Goal: Task Accomplishment & Management: Use online tool/utility

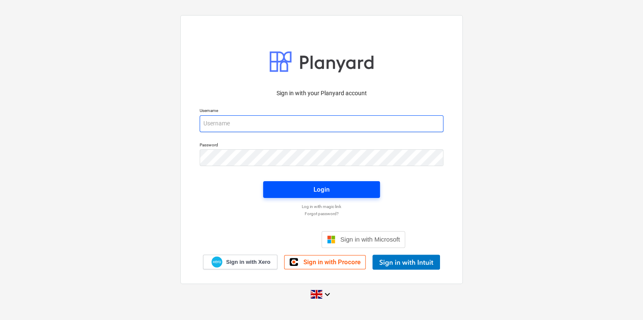
type input "[PERSON_NAME][EMAIL_ADDRESS][PERSON_NAME][DOMAIN_NAME]"
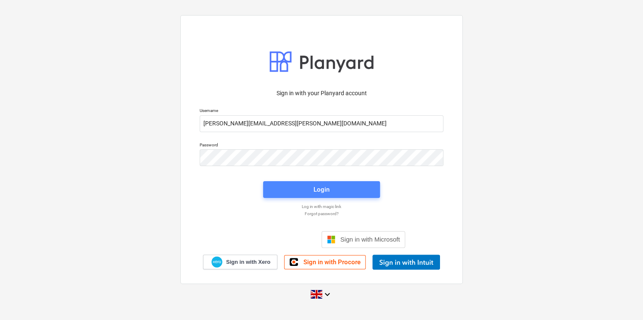
click at [334, 187] on span "Login" at bounding box center [321, 189] width 97 height 11
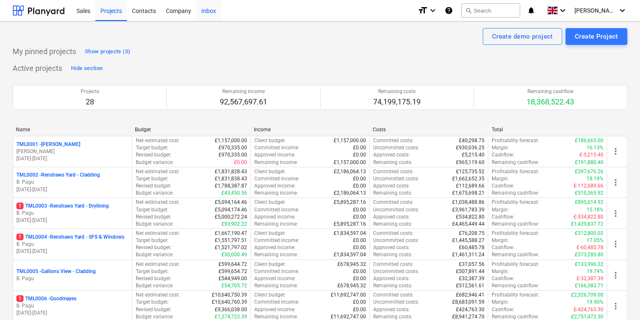
click at [210, 10] on div "Inbox" at bounding box center [208, 10] width 25 height 21
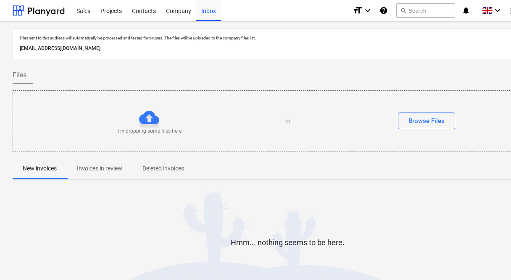
drag, startPoint x: 184, startPoint y: 49, endPoint x: 16, endPoint y: 51, distance: 168.0
click at [16, 51] on div "Files sent to this address will automatically be processed and tested for virus…" at bounding box center [287, 44] width 549 height 32
copy p "[EMAIL_ADDRESS][DOMAIN_NAME]"
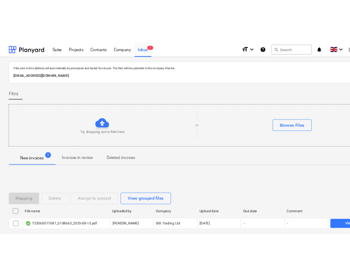
scroll to position [45, 0]
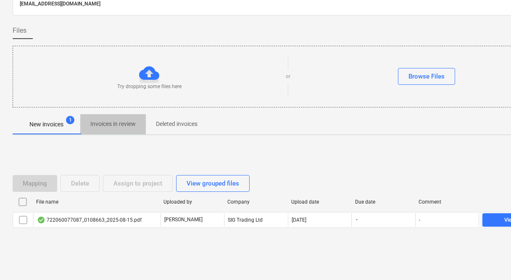
click at [130, 125] on p "Invoices in review" at bounding box center [112, 124] width 45 height 9
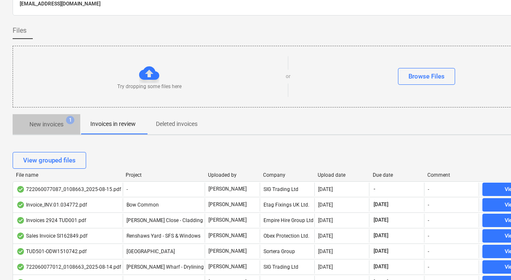
click at [47, 124] on p "New invoices" at bounding box center [46, 124] width 34 height 9
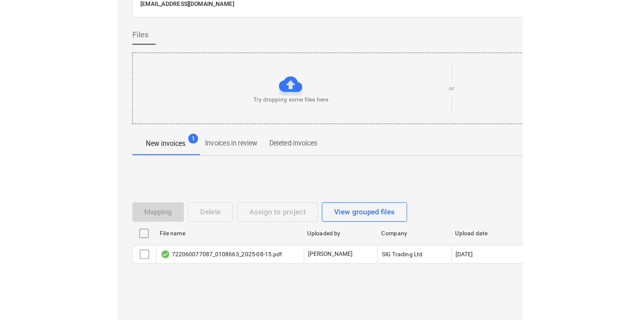
scroll to position [5, 0]
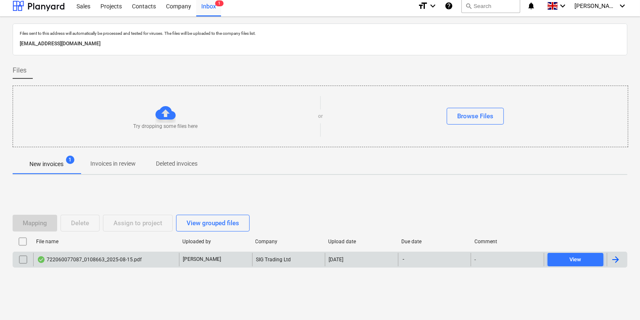
click at [127, 254] on div "722060077087_0108663_2025-08-15.pdf" at bounding box center [106, 259] width 146 height 13
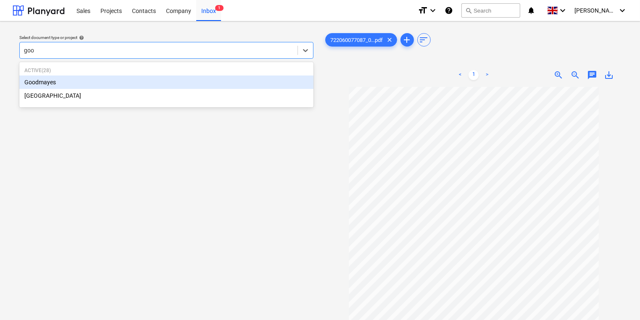
type input "good"
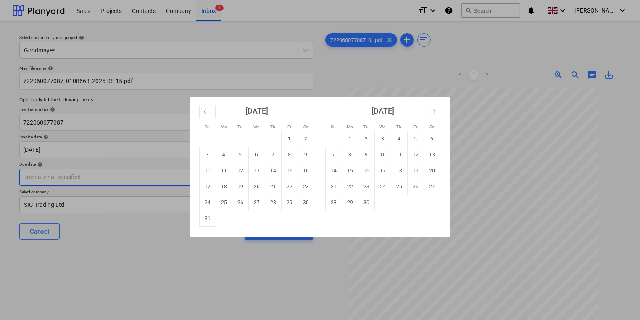
click at [112, 174] on body "Sales Projects Contacts Company Inbox 1 format_size keyboard_arrow_down help se…" at bounding box center [320, 160] width 640 height 320
click at [435, 113] on icon "Move forward to switch to the next month." at bounding box center [432, 112] width 8 height 8
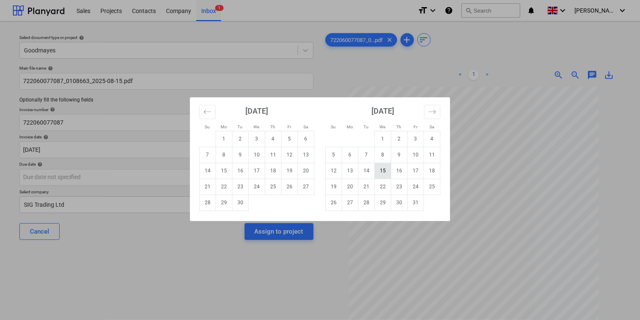
click at [383, 170] on td "15" at bounding box center [383, 171] width 16 height 16
type input "[DATE]"
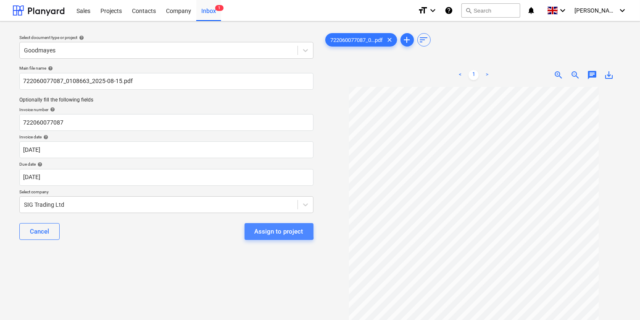
click at [265, 230] on div "Assign to project" at bounding box center [279, 231] width 49 height 11
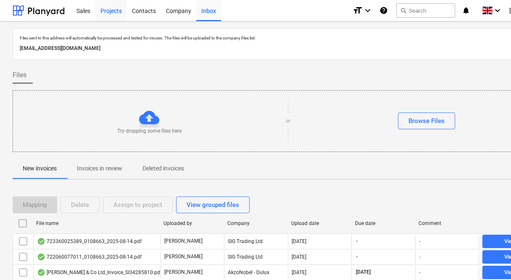
click at [118, 18] on div "Projects" at bounding box center [110, 10] width 31 height 21
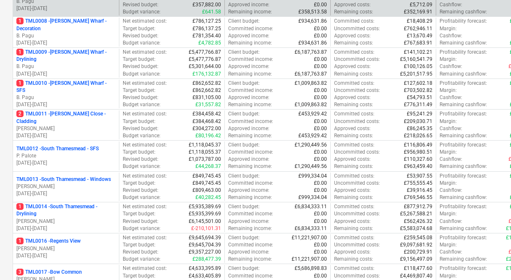
scroll to position [504, 0]
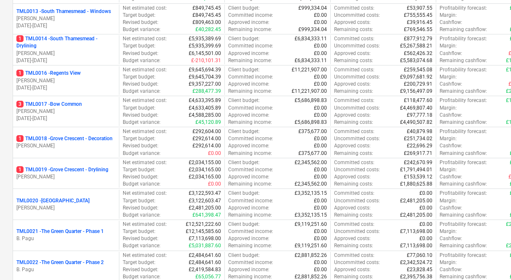
click at [91, 72] on div "1 TML0016 - Regents View" at bounding box center [65, 73] width 99 height 7
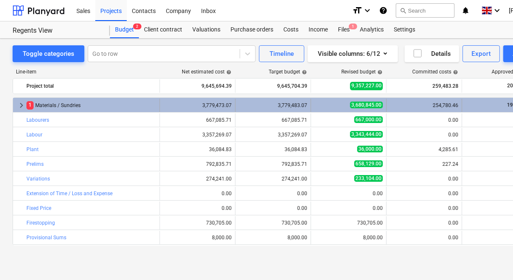
click at [93, 105] on div "1 Materials / Sundries" at bounding box center [91, 105] width 130 height 13
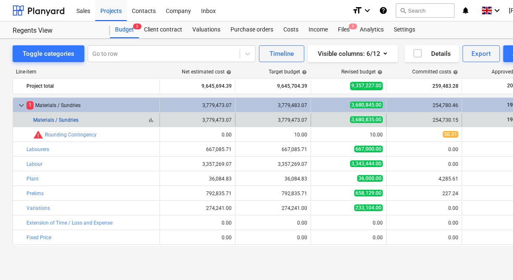
click at [69, 121] on link "Materials / Sundries" at bounding box center [55, 120] width 45 height 6
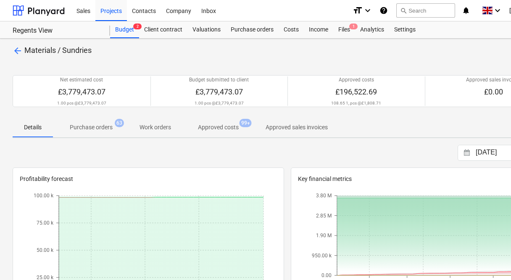
click at [91, 132] on span "Purchase orders 63" at bounding box center [91, 127] width 76 height 15
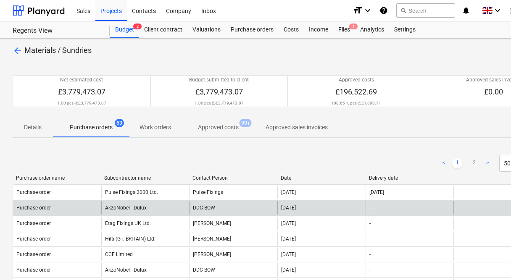
click at [142, 207] on div "AkzoNobel - Dulux" at bounding box center [145, 207] width 88 height 13
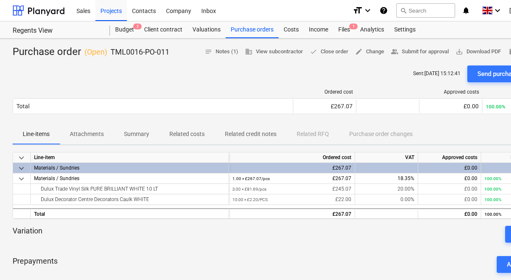
click at [108, 142] on button "Attachments" at bounding box center [87, 134] width 54 height 20
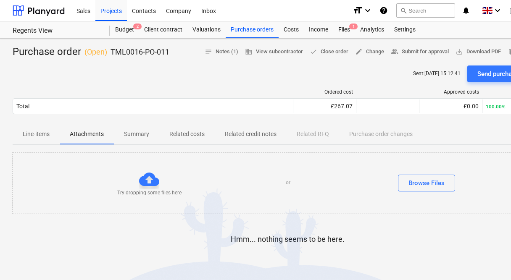
click at [42, 139] on span "Line-items" at bounding box center [36, 134] width 47 height 14
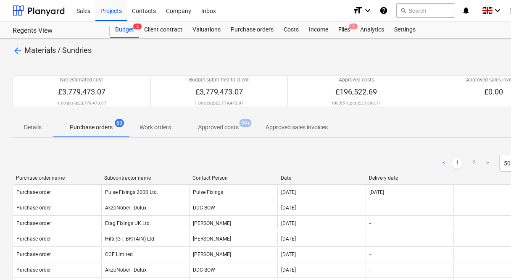
click at [123, 178] on div "Subcontractor name" at bounding box center [144, 178] width 81 height 6
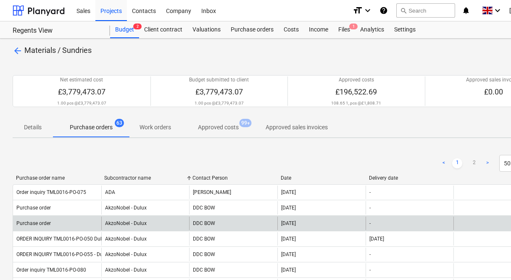
scroll to position [168, 0]
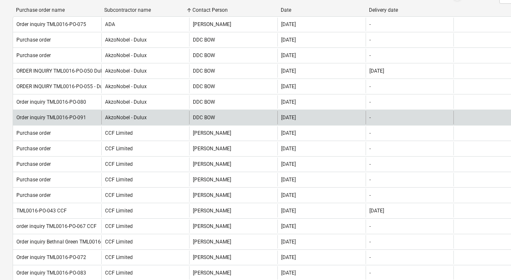
click at [261, 113] on div "DDC BOW" at bounding box center [233, 117] width 88 height 13
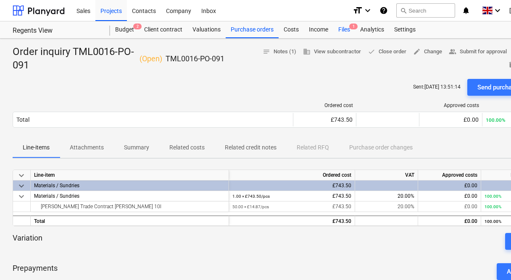
click at [348, 26] on div "Files 1" at bounding box center [344, 29] width 22 height 17
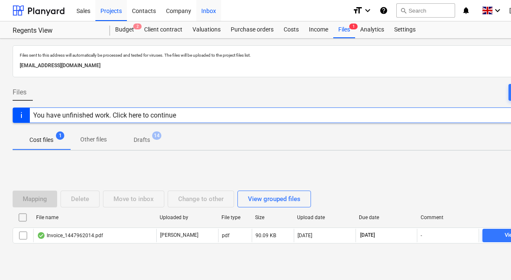
click at [210, 13] on div "Inbox" at bounding box center [208, 10] width 25 height 21
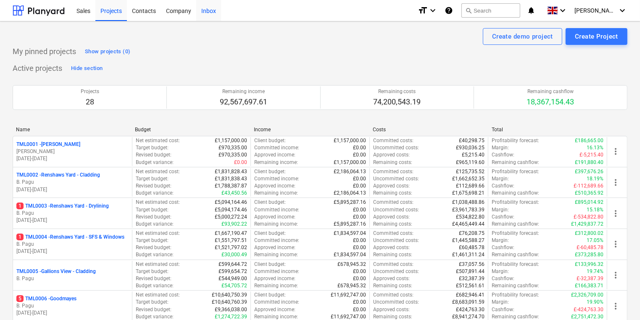
click at [208, 10] on div "Inbox" at bounding box center [208, 10] width 25 height 21
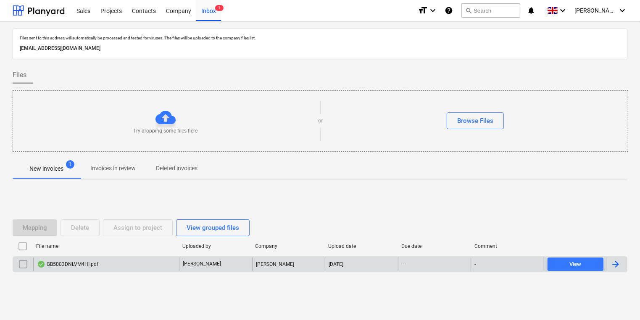
click at [134, 260] on div "GB5003DNLVM4HI.pdf" at bounding box center [106, 264] width 146 height 13
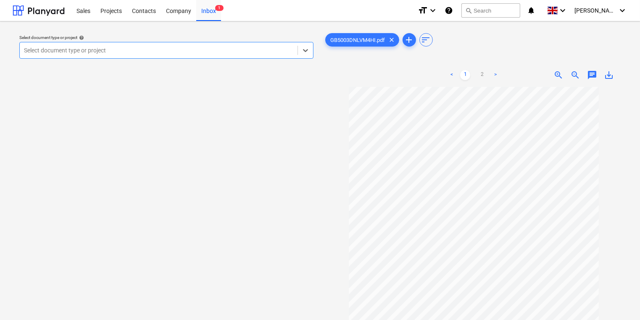
click at [188, 52] on div at bounding box center [158, 50] width 269 height 8
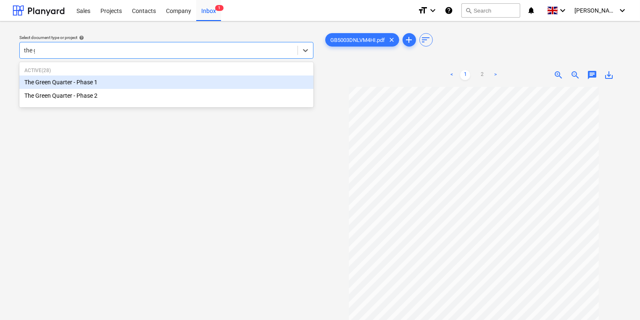
type input "the gr"
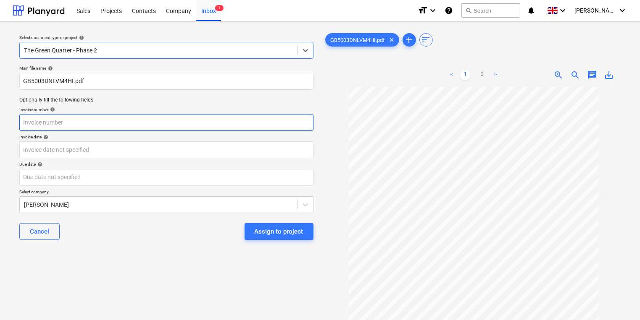
click at [144, 121] on input "text" at bounding box center [166, 122] width 294 height 17
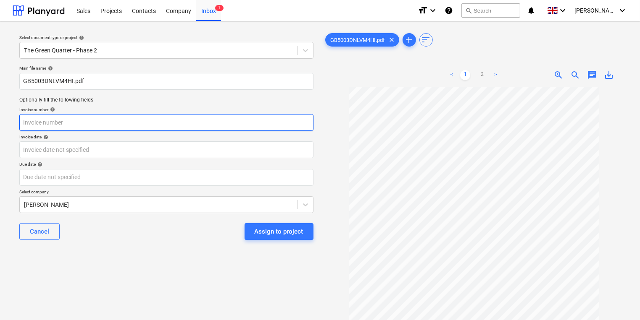
click at [81, 126] on input "text" at bounding box center [166, 122] width 294 height 17
paste input "GB5003DNLVM4HI"
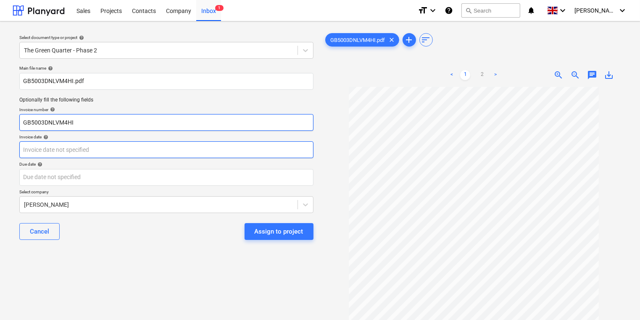
type input "GB5003DNLVM4HI"
click at [87, 155] on body "Sales Projects Contacts Company Inbox 1 format_size keyboard_arrow_down help se…" at bounding box center [320, 160] width 640 height 320
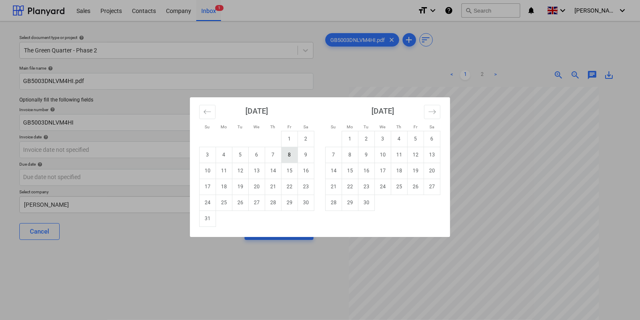
click at [287, 156] on td "8" at bounding box center [289, 155] width 16 height 16
type input "[DATE]"
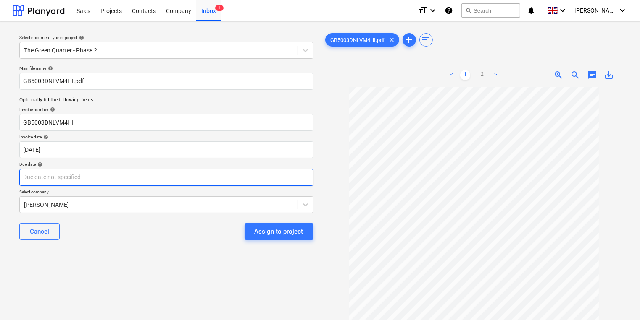
click at [218, 176] on body "Sales Projects Contacts Company Inbox 1 format_size keyboard_arrow_down help se…" at bounding box center [320, 160] width 640 height 320
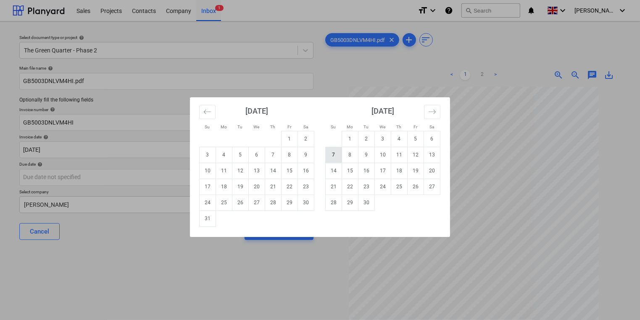
click at [333, 154] on td "7" at bounding box center [333, 155] width 16 height 16
type input "07 Sep 2025"
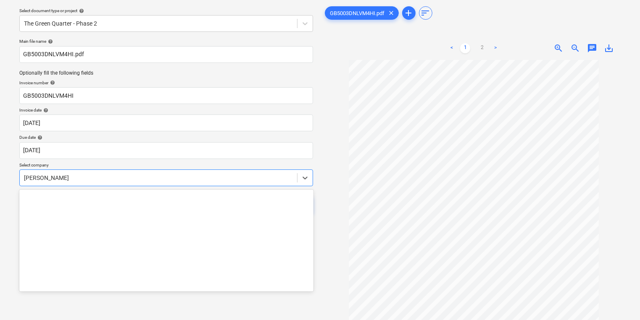
scroll to position [1793, 0]
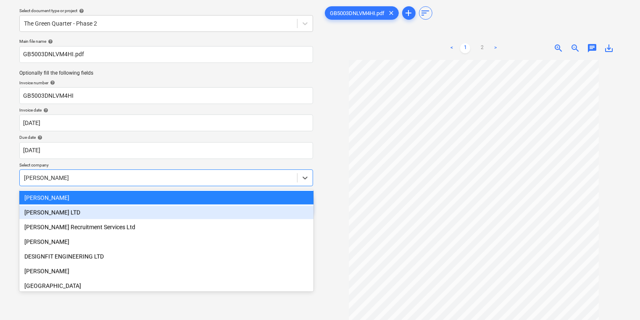
drag, startPoint x: 57, startPoint y: 206, endPoint x: 43, endPoint y: 206, distance: 13.9
click at [40, 206] on body "Sales Projects Contacts Company Inbox 1 format_size keyboard_arrow_down help se…" at bounding box center [320, 133] width 640 height 320
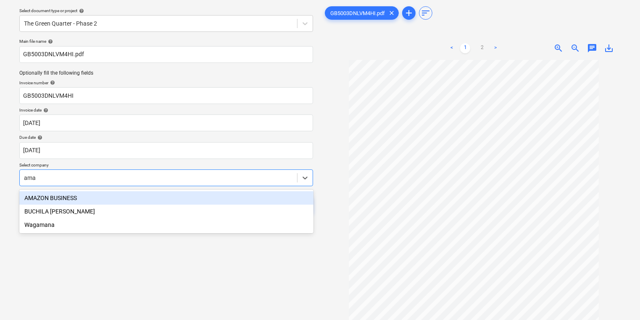
type input "amaz"
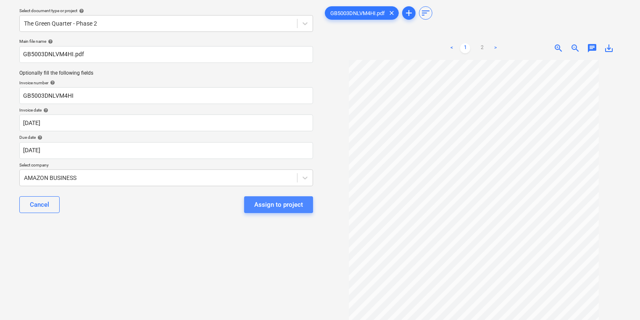
click at [268, 203] on div "Assign to project" at bounding box center [278, 204] width 49 height 11
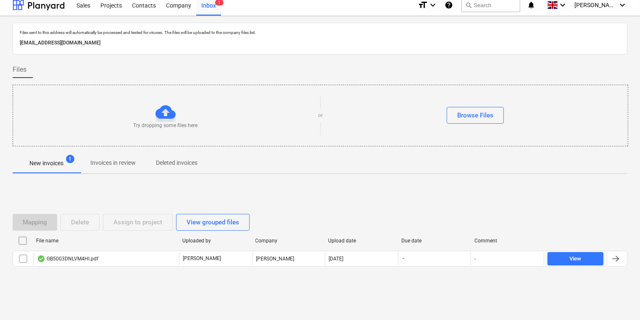
scroll to position [5, 0]
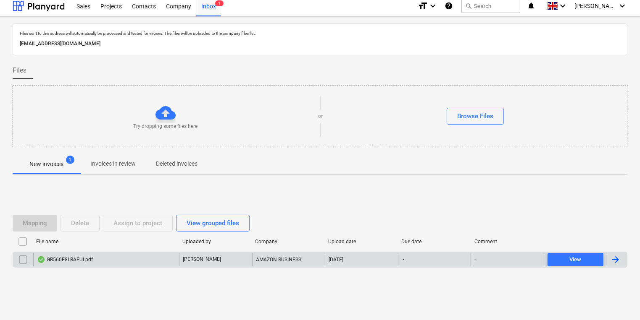
click at [73, 255] on div "GB560F8LBAEUI.pdf" at bounding box center [106, 259] width 146 height 13
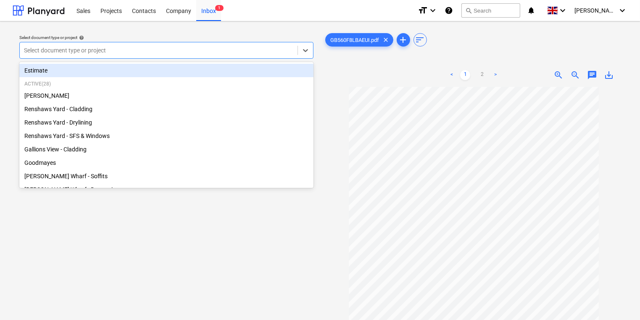
click at [134, 45] on div "Select document type or project" at bounding box center [159, 51] width 278 height 12
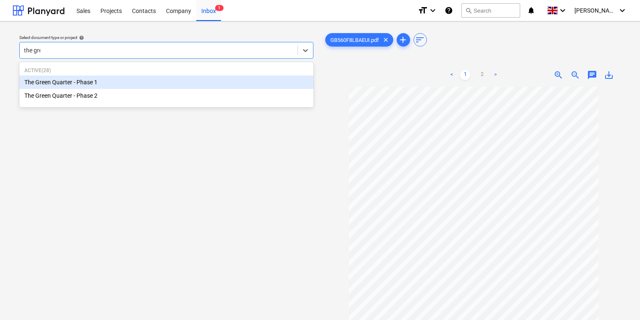
type input "the gree"
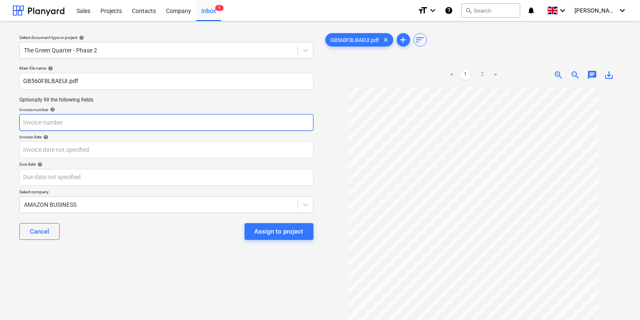
click at [103, 120] on input "text" at bounding box center [166, 122] width 294 height 17
paste input "GB560F8LBAEUI"
type input "GB560F8LBAEUI"
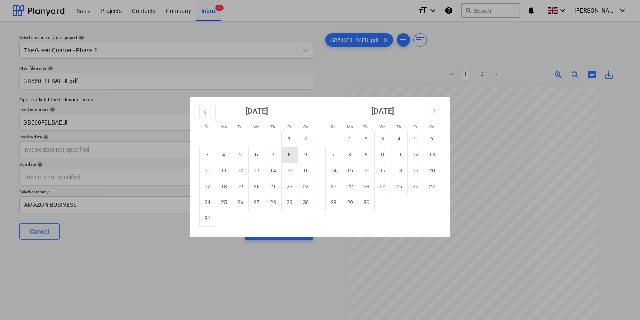
click at [291, 151] on td "8" at bounding box center [289, 155] width 16 height 16
type input "[DATE]"
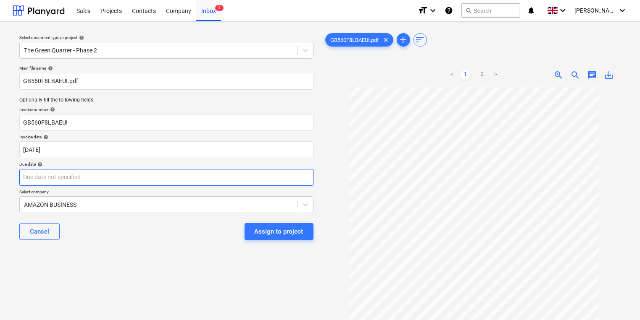
click at [252, 181] on body "Sales Projects Contacts Company Inbox 1 format_size keyboard_arrow_down help se…" at bounding box center [320, 160] width 640 height 320
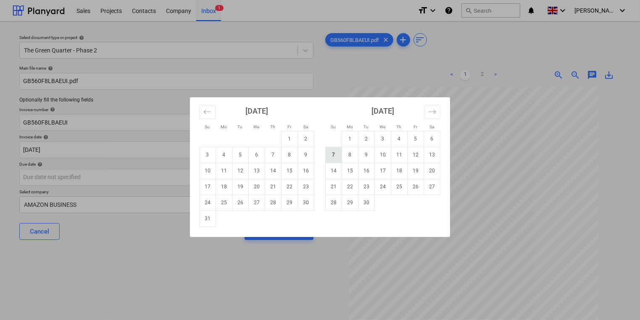
click at [334, 155] on td "7" at bounding box center [333, 155] width 16 height 16
type input "07 Sep 2025"
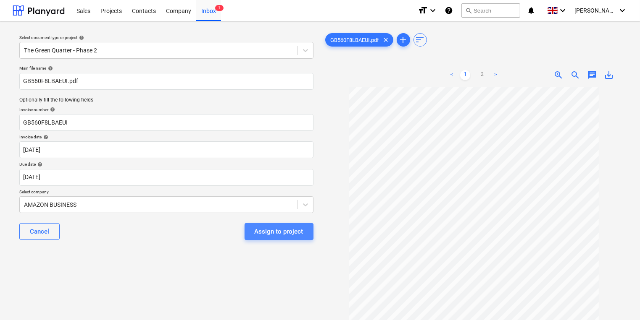
click at [278, 233] on div "Assign to project" at bounding box center [279, 231] width 49 height 11
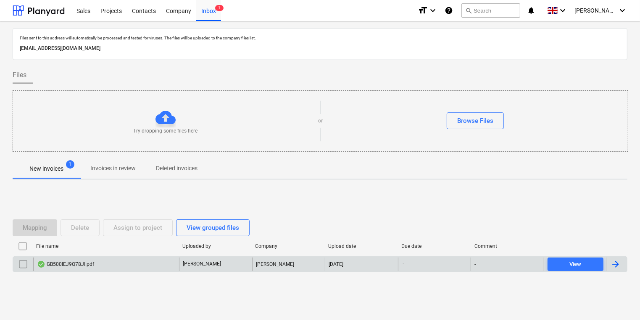
click at [64, 262] on div "GB500IEJ9Q78JI.pdf" at bounding box center [65, 264] width 57 height 7
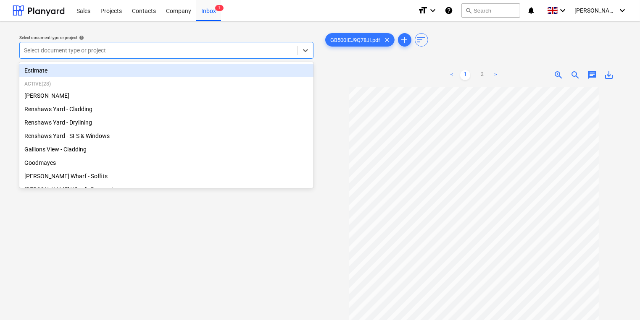
click at [190, 52] on div at bounding box center [158, 50] width 269 height 8
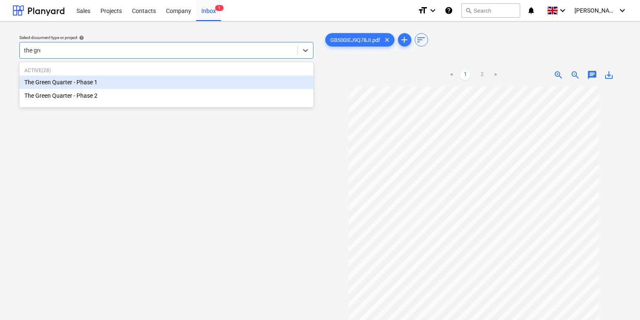
type input "the gree"
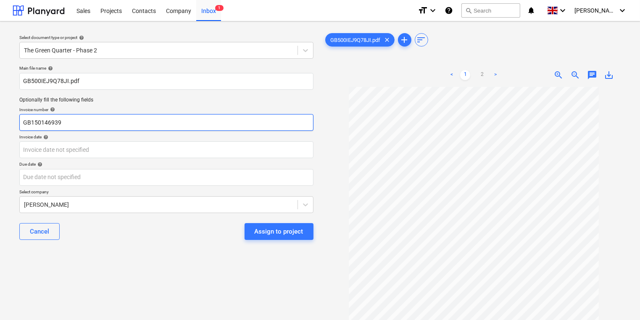
drag, startPoint x: 82, startPoint y: 123, endPoint x: 20, endPoint y: 118, distance: 61.9
click at [20, 118] on input "GB150146939" at bounding box center [166, 122] width 294 height 17
paste input "500IEJ9Q78JI"
type input "GB500IEJ9Q78JI"
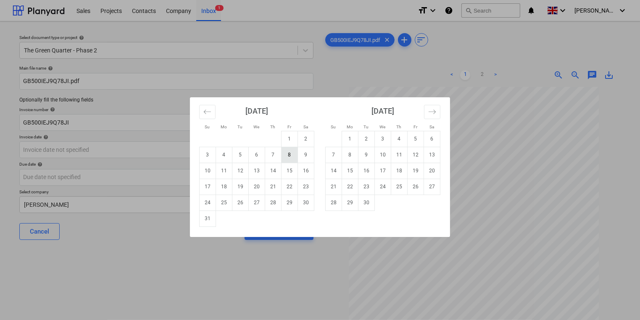
click at [291, 152] on td "8" at bounding box center [289, 155] width 16 height 16
type input "[DATE]"
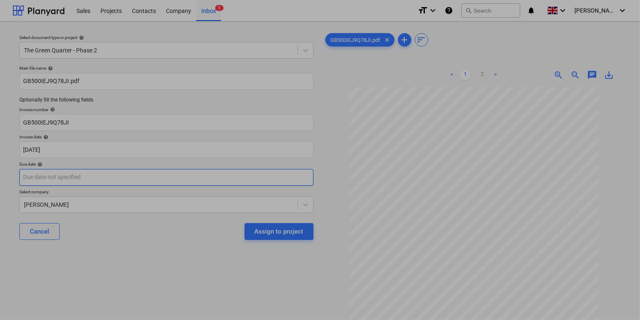
click at [191, 171] on body "Sales Projects Contacts Company Inbox 1 format_size keyboard_arrow_down help se…" at bounding box center [320, 160] width 640 height 320
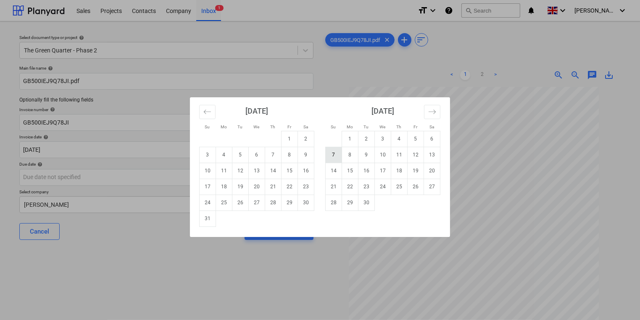
click at [335, 149] on td "7" at bounding box center [333, 155] width 16 height 16
type input "07 Sep 2025"
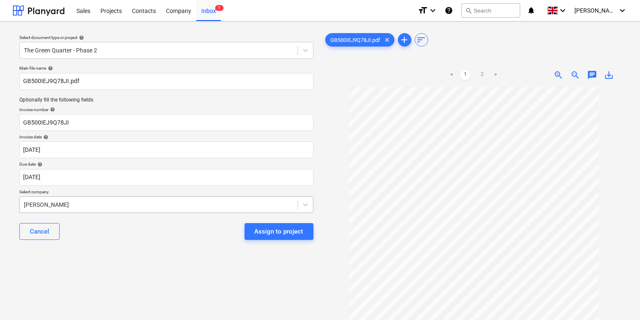
click at [97, 200] on body "Sales Projects Contacts Company Inbox 1 format_size keyboard_arrow_down help se…" at bounding box center [320, 160] width 640 height 320
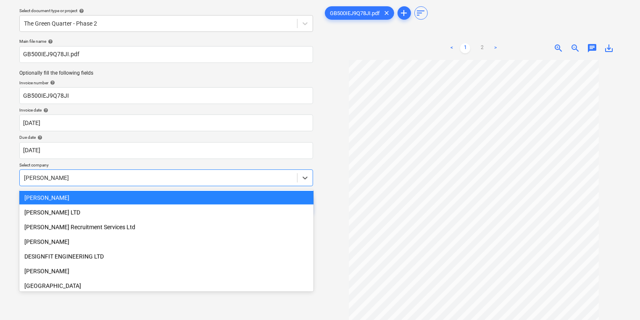
scroll to position [27, 0]
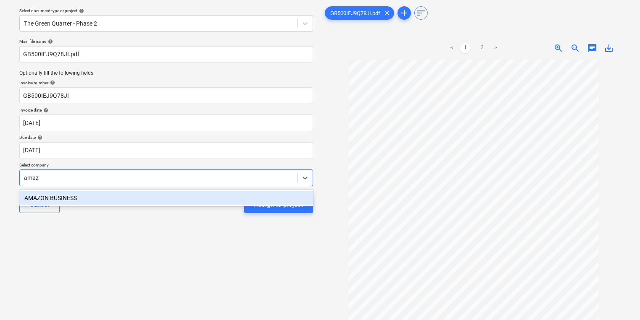
type input "amazo"
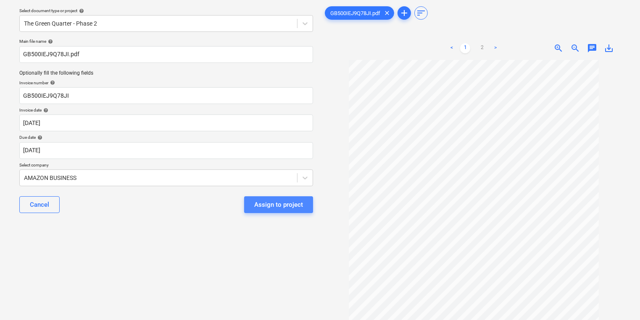
click at [270, 203] on div "Assign to project" at bounding box center [278, 204] width 49 height 11
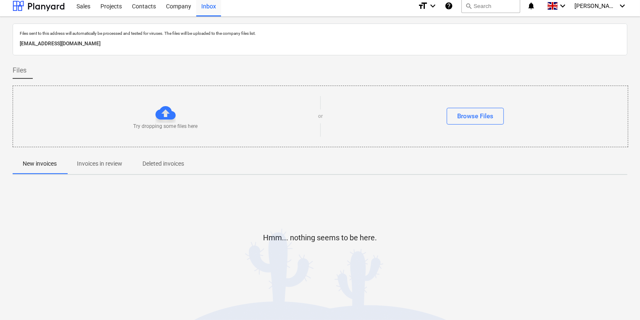
click at [109, 163] on p "Invoices in review" at bounding box center [99, 164] width 45 height 9
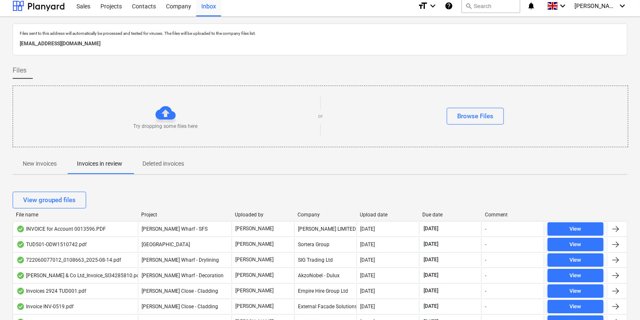
click at [307, 212] on div "Company" at bounding box center [325, 215] width 56 height 6
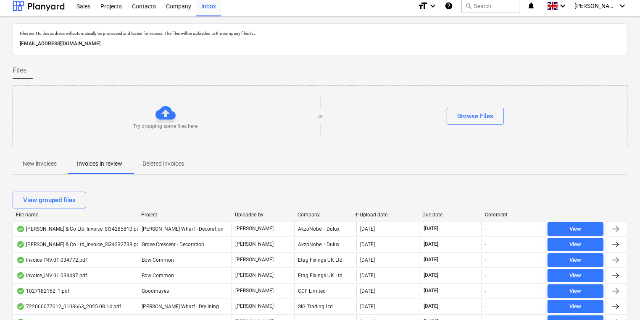
click at [314, 212] on div "Company" at bounding box center [325, 215] width 56 height 6
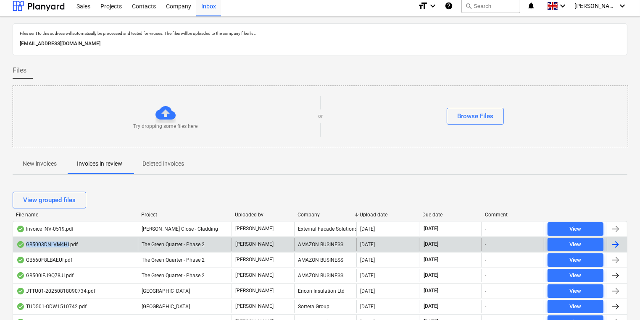
drag, startPoint x: 68, startPoint y: 247, endPoint x: 27, endPoint y: 246, distance: 41.6
click at [27, 246] on div "GB5003DNLVM4HI.pdf" at bounding box center [46, 244] width 61 height 7
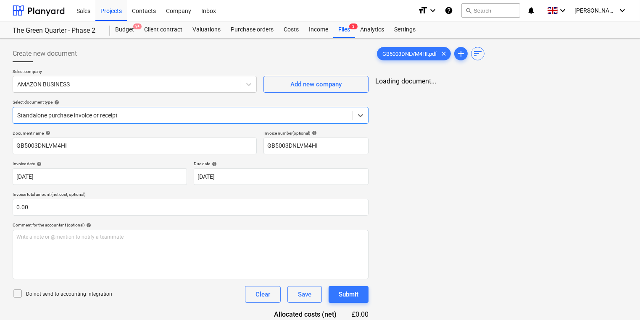
type input "GB5003DNLVM4HI"
type input "[DATE]"
type input "07 Sep 2025"
click at [203, 12] on div "Inbox" at bounding box center [208, 10] width 25 height 21
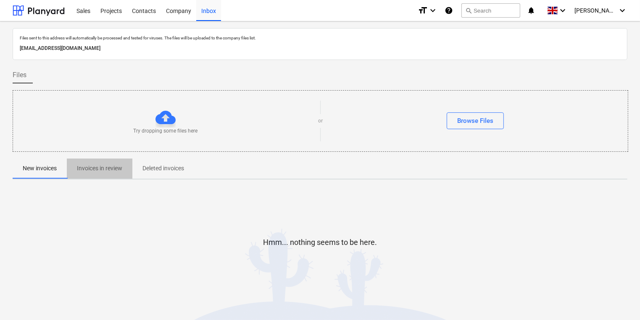
click at [102, 165] on p "Invoices in review" at bounding box center [99, 168] width 45 height 9
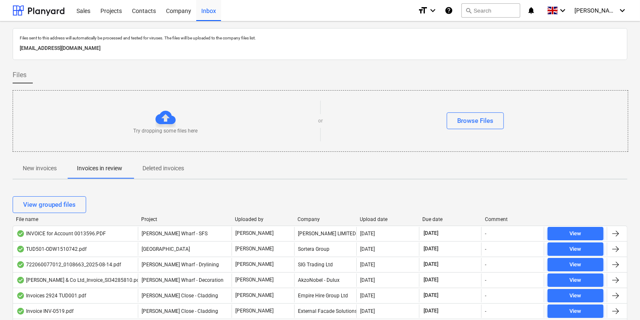
click at [327, 218] on div "Company" at bounding box center [325, 220] width 56 height 6
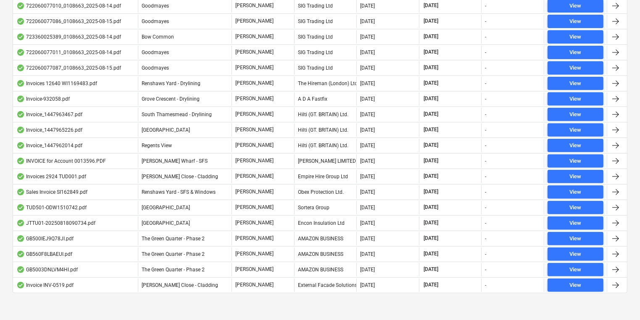
scroll to position [322, 0]
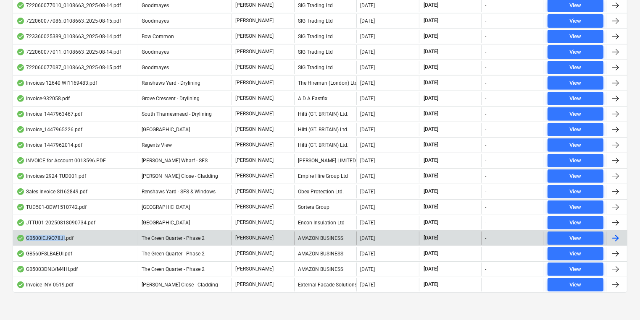
drag, startPoint x: 64, startPoint y: 238, endPoint x: 27, endPoint y: 235, distance: 37.1
click at [27, 235] on div "GB500IEJ9Q78JI.pdf" at bounding box center [44, 238] width 57 height 7
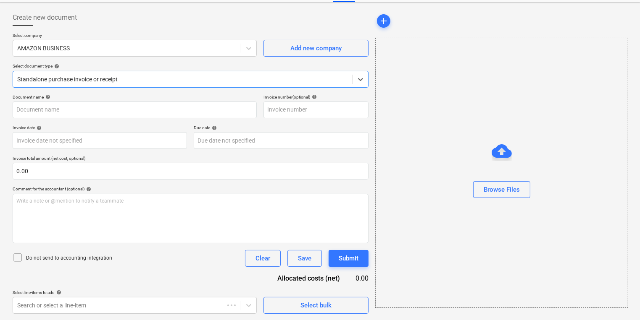
type input "GB500IEJ9Q78JI"
type input "[DATE]"
type input "07 Sep 2025"
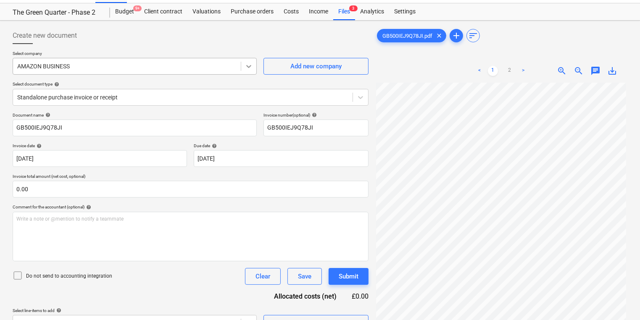
scroll to position [0, 0]
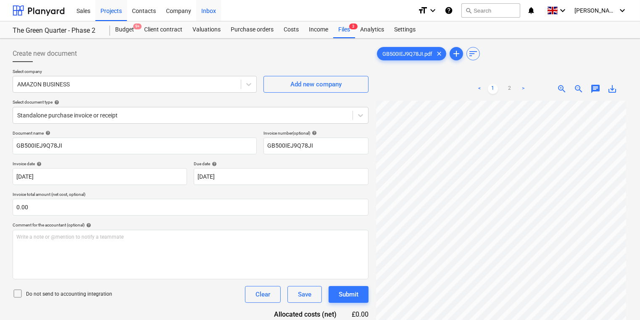
click at [217, 13] on div "Inbox" at bounding box center [208, 10] width 25 height 21
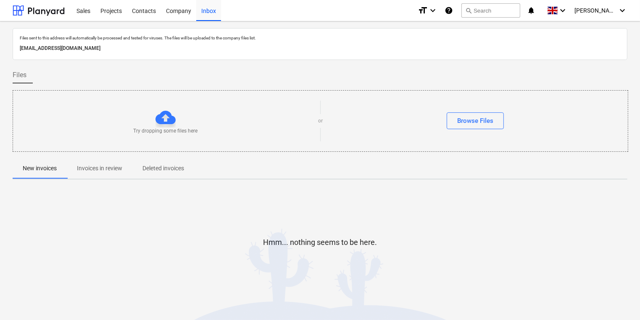
drag, startPoint x: 96, startPoint y: 170, endPoint x: 98, endPoint y: 181, distance: 11.9
click at [97, 170] on p "Invoices in review" at bounding box center [99, 168] width 45 height 9
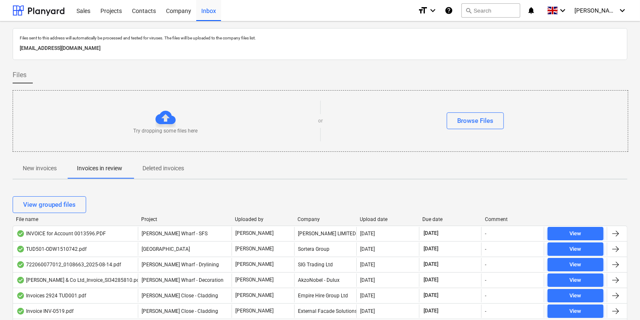
click at [309, 220] on div "Company" at bounding box center [325, 220] width 56 height 6
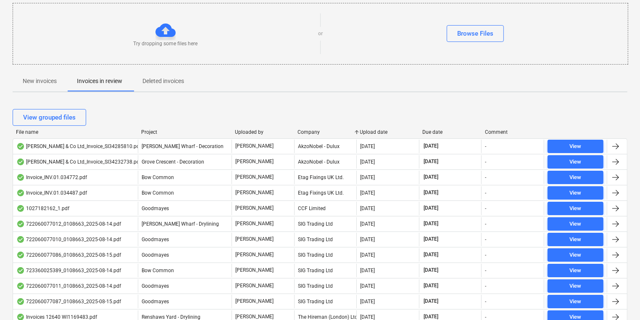
scroll to position [322, 0]
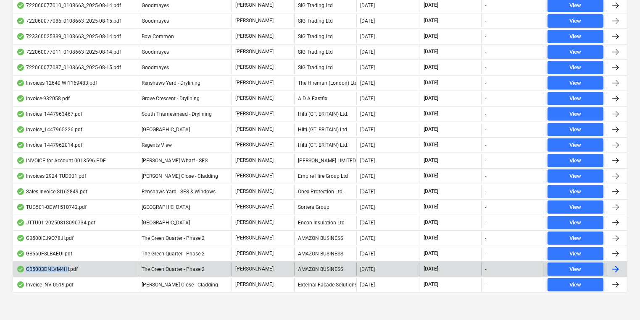
drag, startPoint x: 27, startPoint y: 268, endPoint x: 68, endPoint y: 269, distance: 41.2
click at [68, 269] on div "GB5003DNLVM4HI.pdf" at bounding box center [46, 269] width 61 height 7
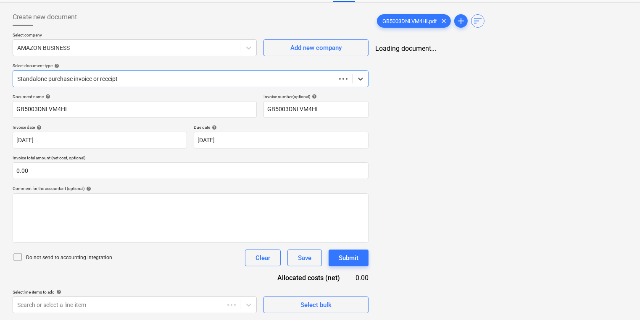
scroll to position [36, 0]
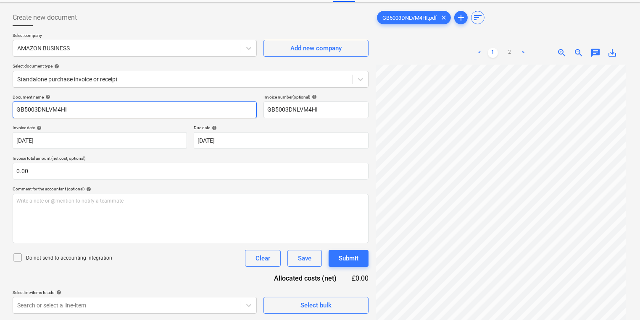
drag, startPoint x: 77, startPoint y: 110, endPoint x: -1, endPoint y: 107, distance: 78.6
click at [0, 107] on html "Sales Projects Contacts Company Inbox format_size keyboard_arrow_down help sear…" at bounding box center [320, 124] width 640 height 320
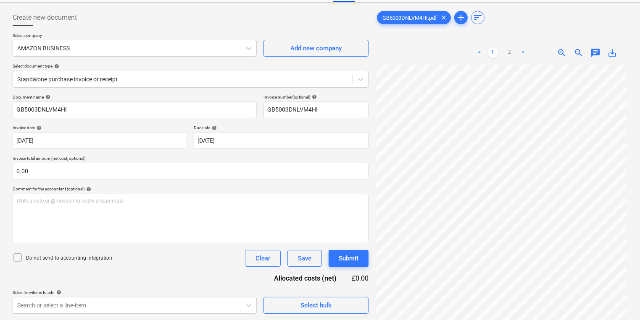
click at [575, 20] on div "GB5003DNLVM4HI.pdf clear add sort" at bounding box center [501, 17] width 252 height 17
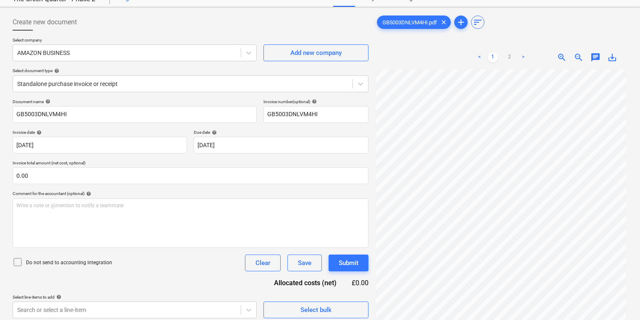
scroll to position [0, 0]
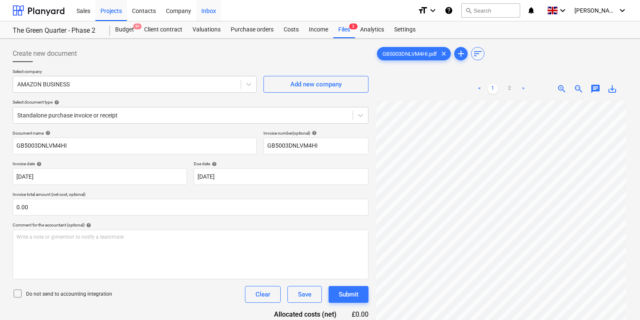
click at [213, 8] on div "Inbox" at bounding box center [208, 10] width 25 height 21
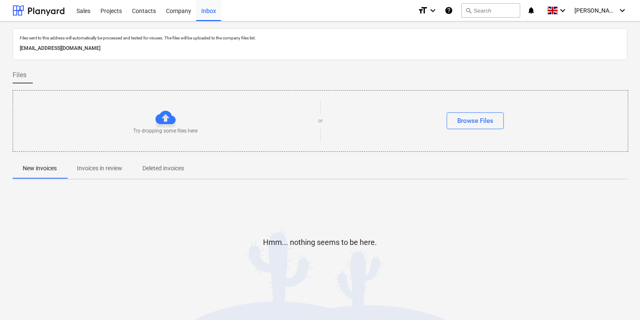
click at [69, 171] on span "Invoices in review" at bounding box center [100, 169] width 66 height 14
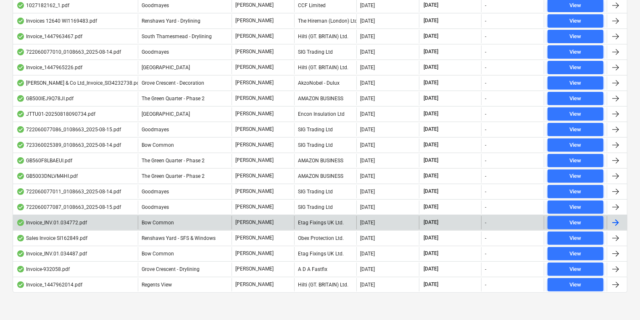
scroll to position [154, 0]
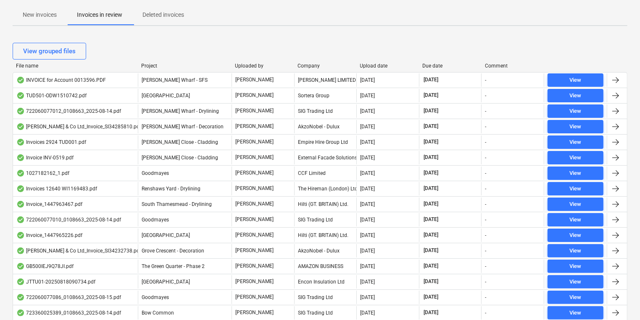
click at [324, 66] on div "Company" at bounding box center [325, 66] width 56 height 6
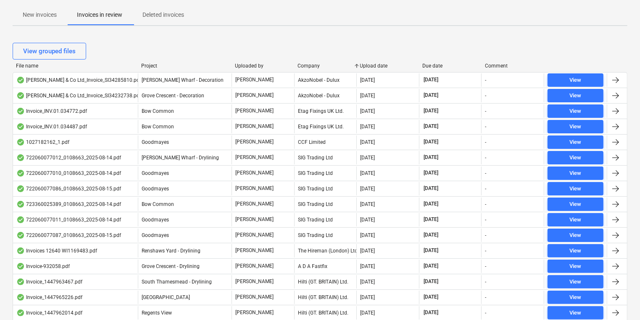
scroll to position [322, 0]
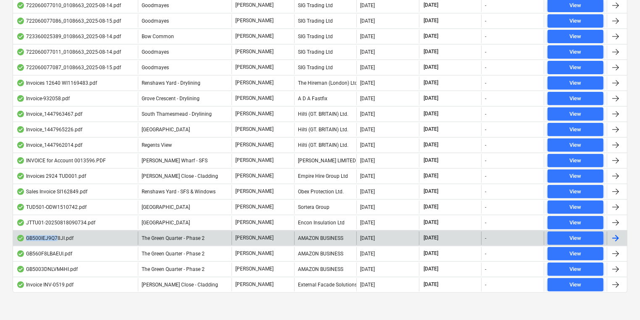
drag, startPoint x: 26, startPoint y: 237, endPoint x: 58, endPoint y: 237, distance: 31.1
click at [58, 237] on div "GB500IEJ9Q78JI.pdf" at bounding box center [44, 238] width 57 height 7
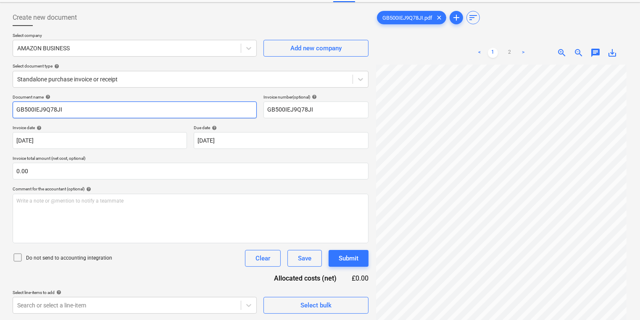
drag, startPoint x: 77, startPoint y: 109, endPoint x: 11, endPoint y: 109, distance: 66.4
click at [11, 109] on div "Create new document Select company AMAZON BUSINESS Add new company Select docum…" at bounding box center [190, 185] width 362 height 359
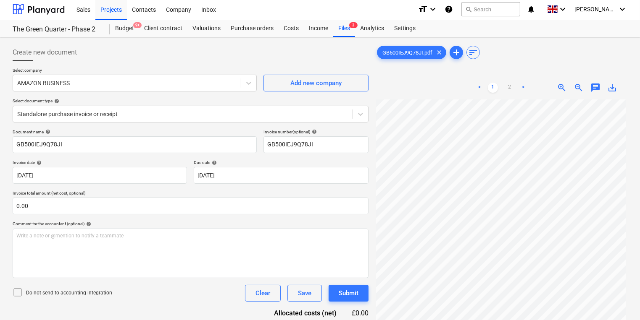
scroll to position [0, 0]
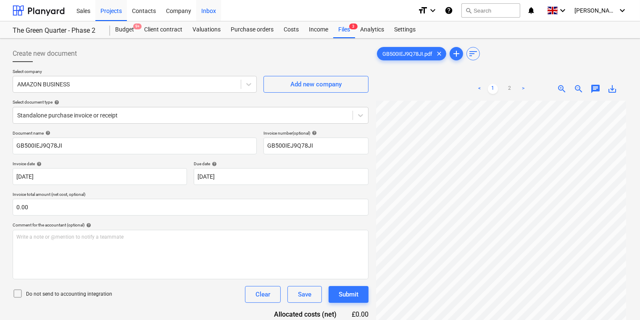
click at [215, 8] on div "Inbox" at bounding box center [208, 10] width 25 height 21
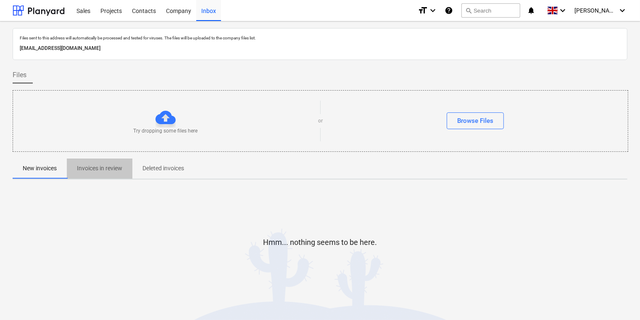
click at [87, 168] on p "Invoices in review" at bounding box center [99, 168] width 45 height 9
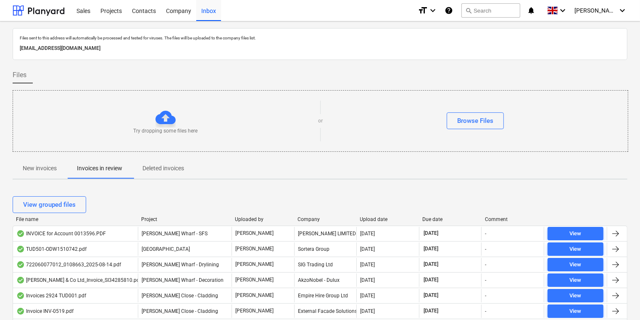
click at [312, 218] on div "Company" at bounding box center [325, 220] width 56 height 6
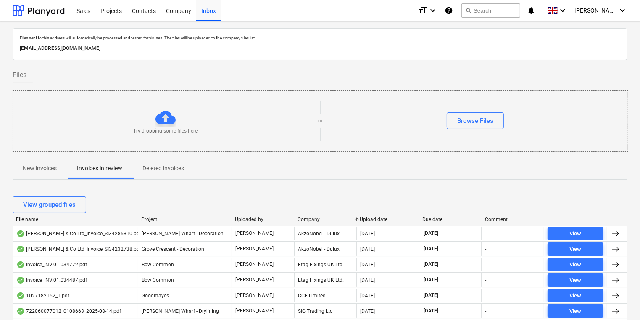
click at [318, 217] on div "Company" at bounding box center [325, 220] width 56 height 6
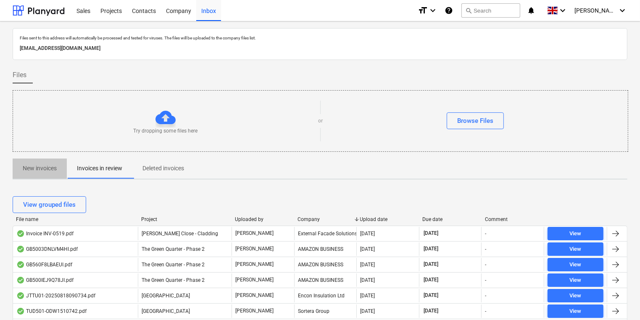
click at [39, 164] on p "New invoices" at bounding box center [40, 168] width 34 height 9
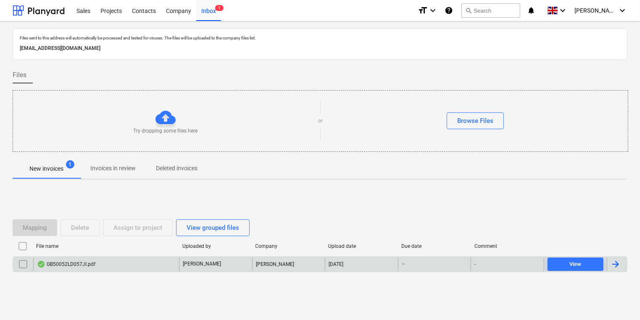
click at [163, 262] on div "GB50052LD057JI.pdf" at bounding box center [106, 264] width 146 height 13
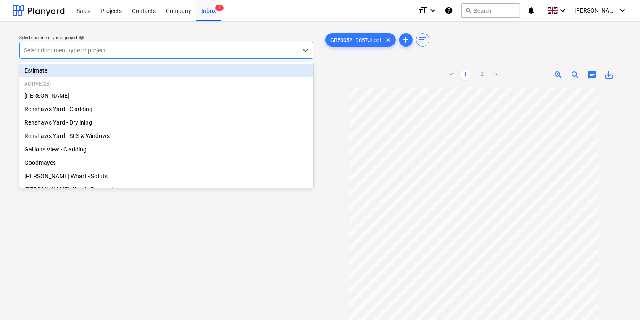
click at [139, 51] on div at bounding box center [158, 50] width 269 height 8
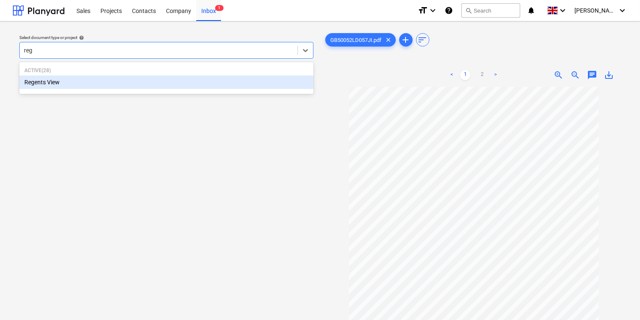
type input "rege"
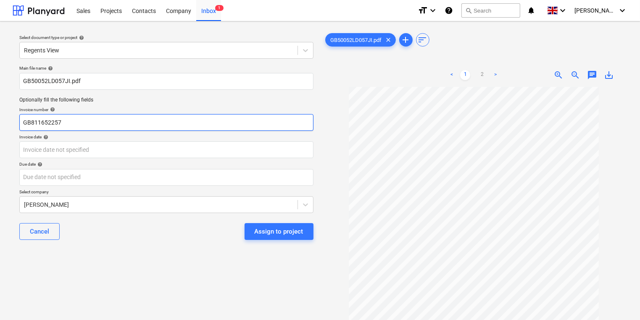
drag, startPoint x: 66, startPoint y: 124, endPoint x: 8, endPoint y: 119, distance: 59.1
click at [8, 119] on div "Select document type or project help Regents View Main file name help GB50052LD…" at bounding box center [320, 207] width 640 height 373
paste input "50052LD057JI"
type input "GB50052LD057JI"
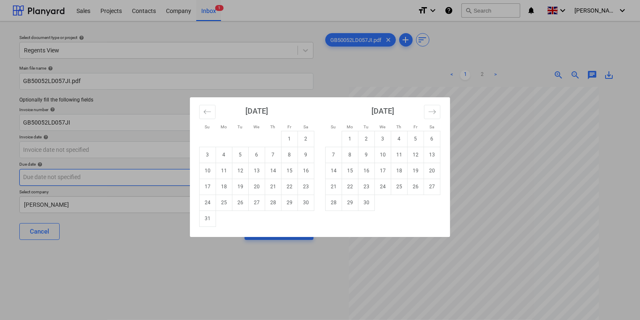
click at [271, 171] on td "14" at bounding box center [273, 171] width 16 height 16
type input "[DATE]"
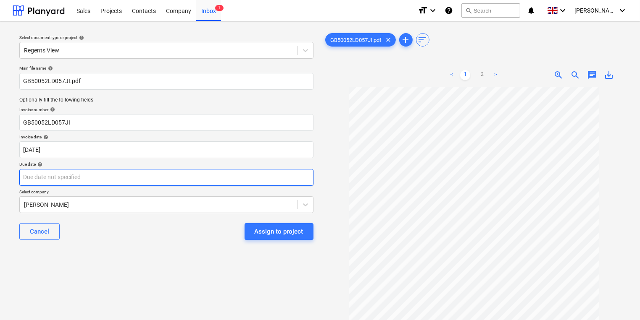
click at [223, 176] on body "Sales Projects Contacts Company Inbox 1 format_size keyboard_arrow_down help se…" at bounding box center [320, 160] width 640 height 320
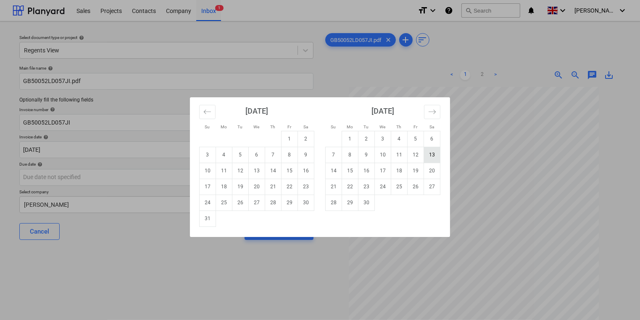
click at [430, 155] on td "13" at bounding box center [432, 155] width 16 height 16
type input "13 Sep 2025"
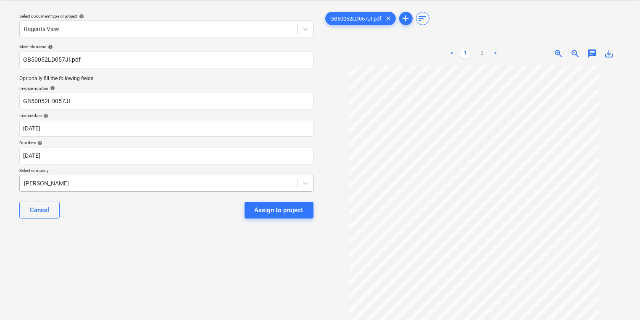
click at [237, 204] on body "Sales Projects Contacts Company Inbox 1 format_size keyboard_arrow_down help se…" at bounding box center [320, 139] width 640 height 320
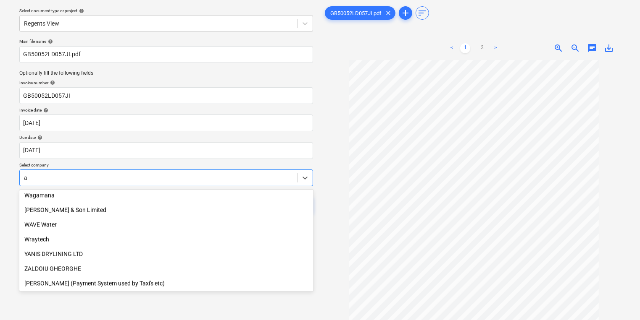
scroll to position [4971, 0]
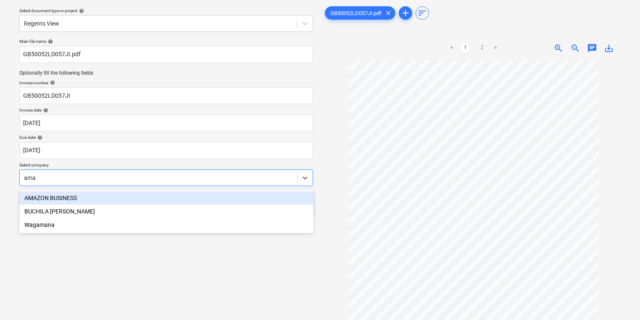
type input "amaz"
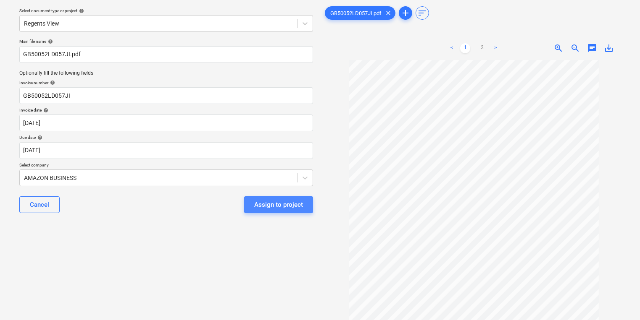
click at [254, 198] on button "Assign to project" at bounding box center [278, 205] width 69 height 17
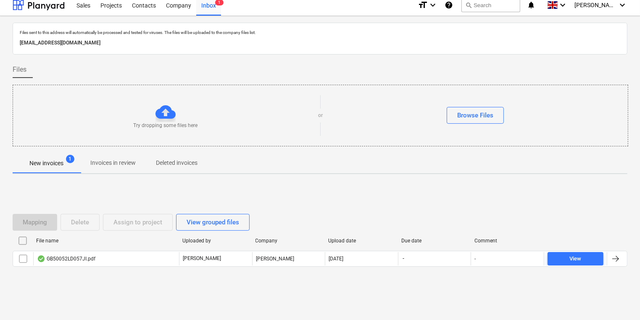
scroll to position [5, 0]
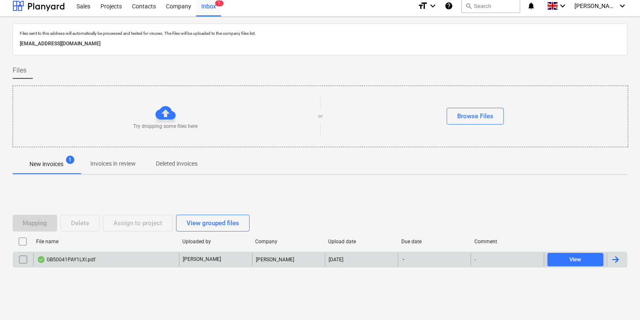
click at [124, 261] on div "GB50041PAY1LXI.pdf" at bounding box center [106, 259] width 146 height 13
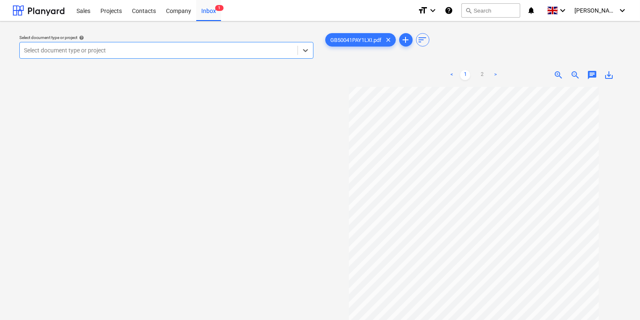
click at [117, 47] on div at bounding box center [158, 50] width 269 height 8
type input "rege"
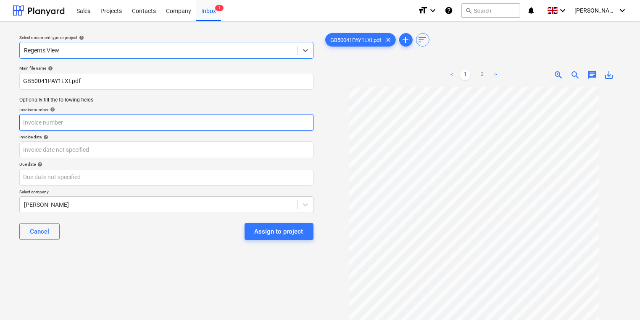
click at [104, 121] on input "text" at bounding box center [166, 122] width 294 height 17
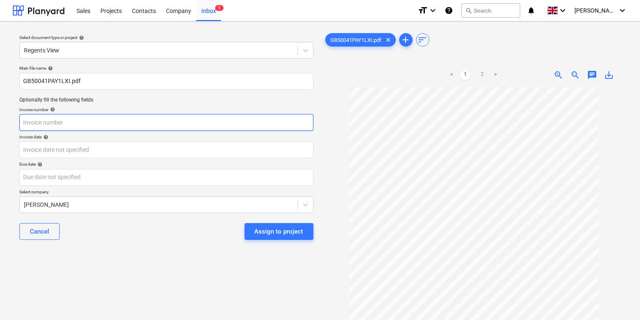
paste input "GB50041PAY1LXI"
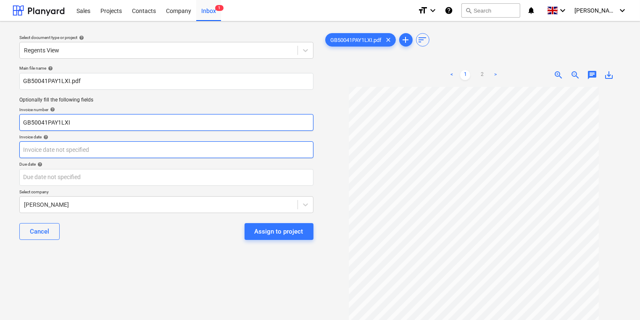
type input "GB50041PAY1LXI"
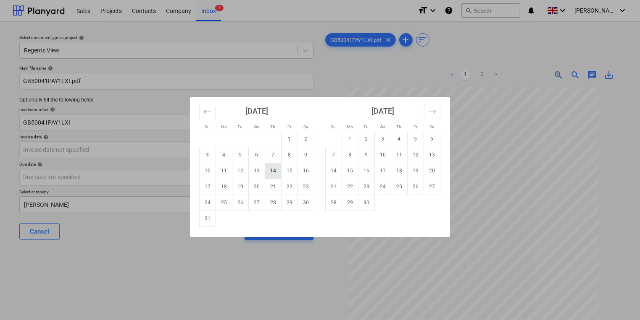
click at [270, 171] on td "14" at bounding box center [273, 171] width 16 height 16
type input "[DATE]"
click at [243, 176] on body "Sales Projects Contacts Company Inbox 1 format_size keyboard_arrow_down help se…" at bounding box center [320, 160] width 640 height 320
click at [430, 151] on td "13" at bounding box center [432, 155] width 16 height 16
type input "13 Sep 2025"
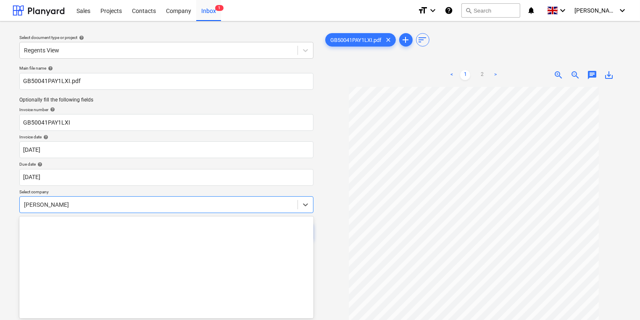
scroll to position [27, 0]
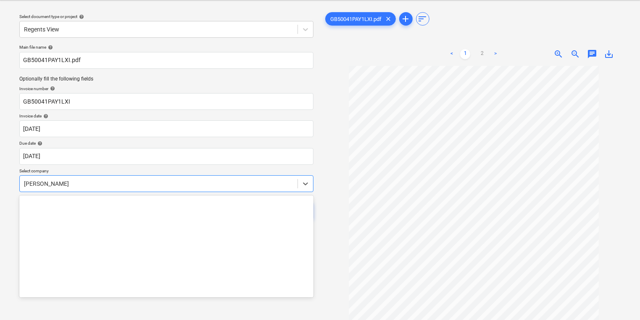
click at [171, 205] on body "Sales Projects Contacts Company Inbox 1 format_size keyboard_arrow_down help se…" at bounding box center [320, 139] width 640 height 320
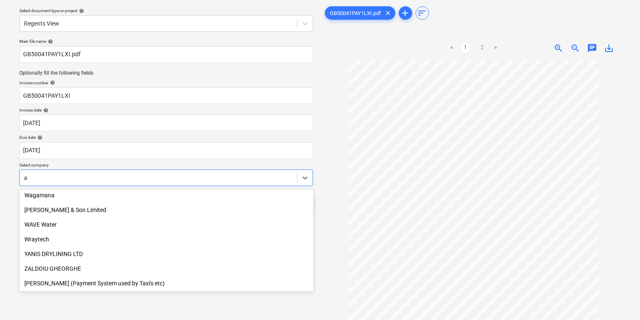
scroll to position [4971, 0]
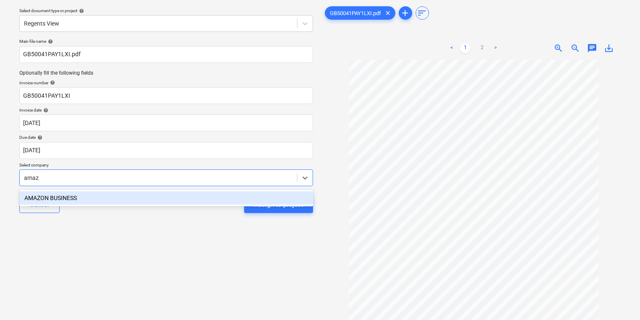
type input "amazo"
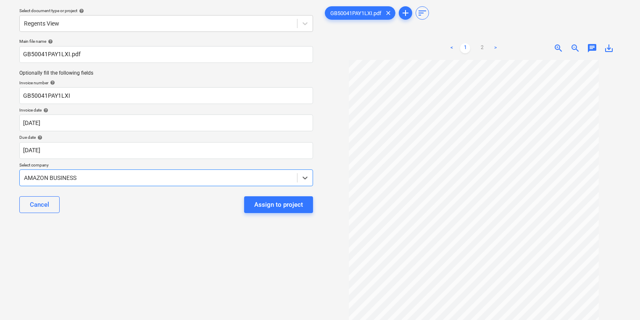
click at [275, 210] on div "Assign to project" at bounding box center [278, 204] width 49 height 11
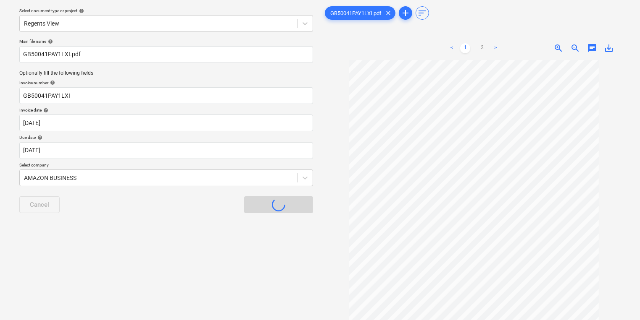
scroll to position [5, 0]
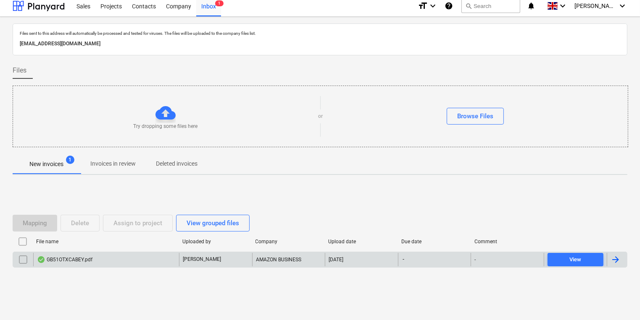
click at [119, 263] on div "GB51OTXCABEY.pdf" at bounding box center [106, 259] width 146 height 13
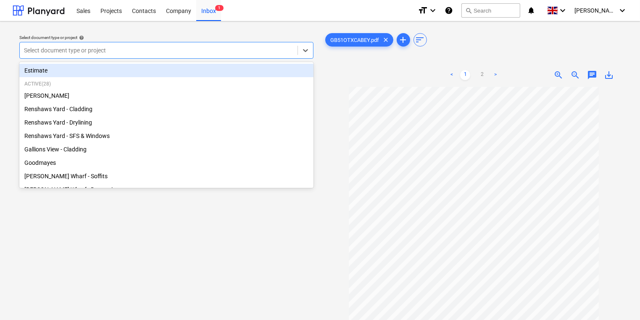
click at [230, 47] on div at bounding box center [158, 50] width 269 height 8
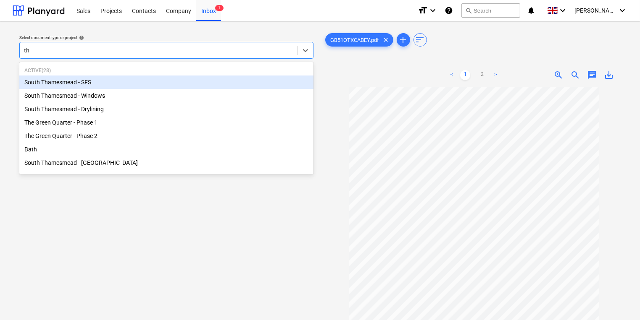
type input "the"
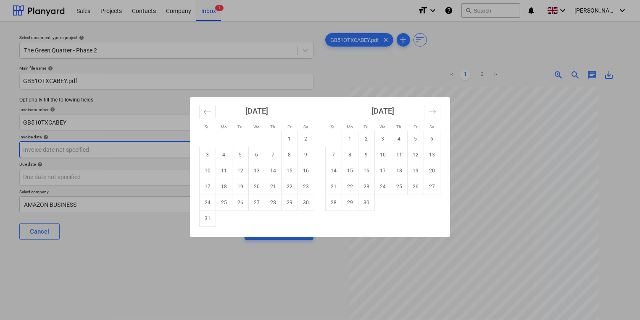
click at [178, 150] on body "Sales Projects Contacts Company Inbox 1 format_size keyboard_arrow_down help se…" at bounding box center [320, 160] width 640 height 320
click at [274, 169] on td "14" at bounding box center [273, 171] width 16 height 16
type input "[DATE]"
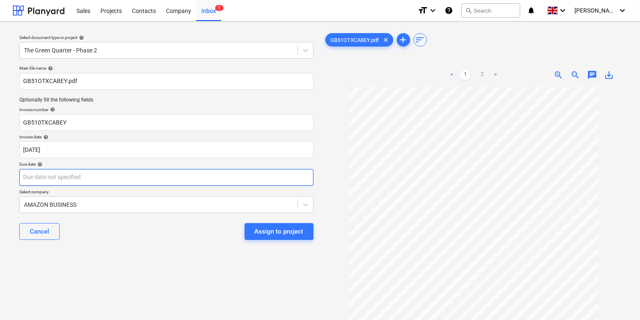
click at [271, 176] on body "Sales Projects Contacts Company Inbox 1 format_size keyboard_arrow_down help se…" at bounding box center [320, 160] width 640 height 320
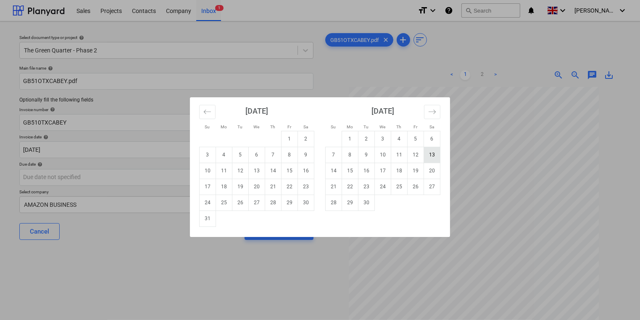
click at [433, 154] on td "13" at bounding box center [432, 155] width 16 height 16
type input "13 Sep 2025"
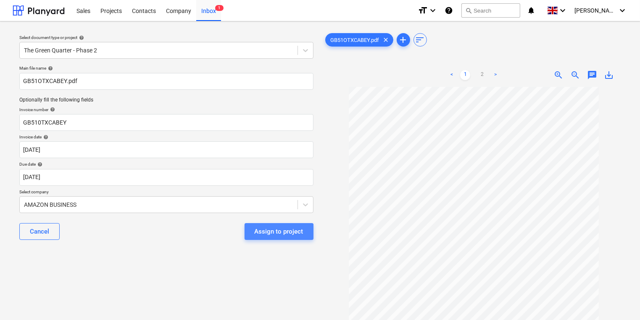
click at [255, 235] on div "Assign to project" at bounding box center [279, 231] width 49 height 11
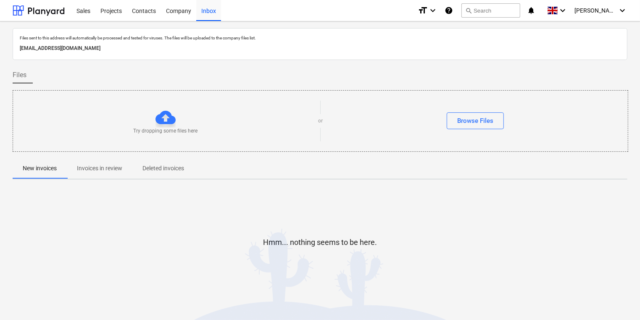
click at [105, 161] on button "Invoices in review" at bounding box center [100, 169] width 66 height 20
